Goal: Task Accomplishment & Management: Use online tool/utility

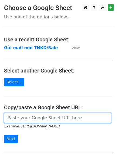
click at [45, 120] on input "url" at bounding box center [57, 118] width 107 height 10
paste input "[URL][DOMAIN_NAME][PERSON_NAME]"
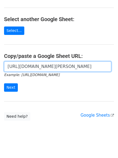
scroll to position [52, 0]
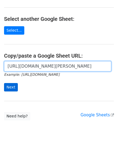
type input "[URL][DOMAIN_NAME][PERSON_NAME]"
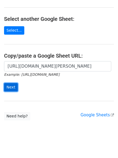
click at [14, 87] on input "Next" at bounding box center [11, 87] width 14 height 8
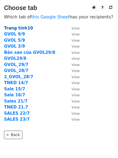
click at [15, 28] on strong "Trang tính10" at bounding box center [18, 28] width 29 height 5
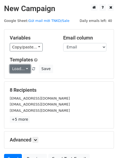
click at [19, 71] on link "Load..." at bounding box center [20, 69] width 21 height 8
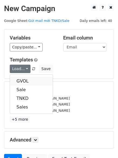
click at [24, 83] on link "GVOL" at bounding box center [31, 81] width 43 height 9
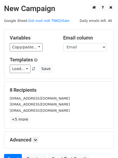
scroll to position [52, 0]
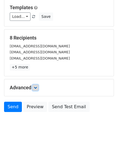
click at [36, 88] on icon at bounding box center [35, 87] width 3 height 3
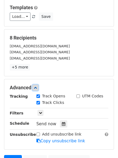
click at [36, 88] on icon at bounding box center [35, 87] width 3 height 3
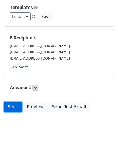
click at [14, 108] on link "Send" at bounding box center [13, 107] width 18 height 10
